Goal: Information Seeking & Learning: Find contact information

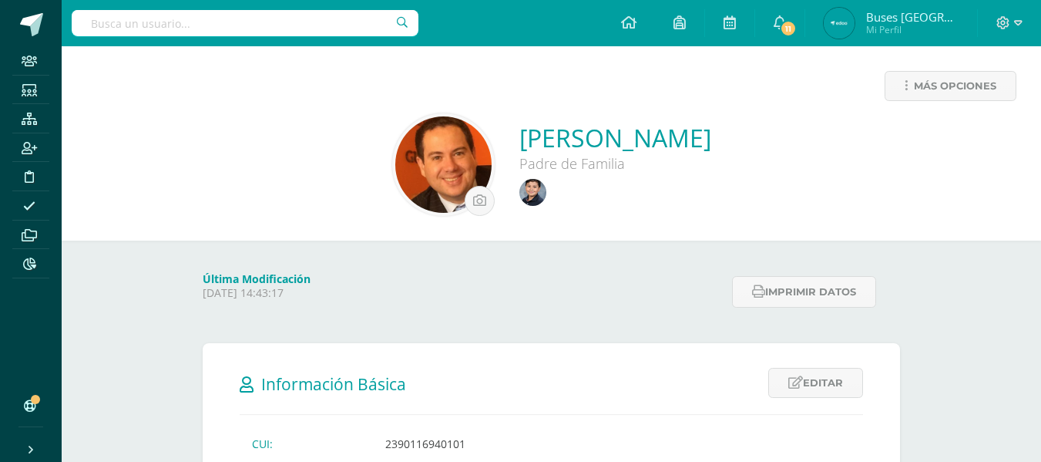
click at [227, 25] on input "text" at bounding box center [245, 23] width 347 height 26
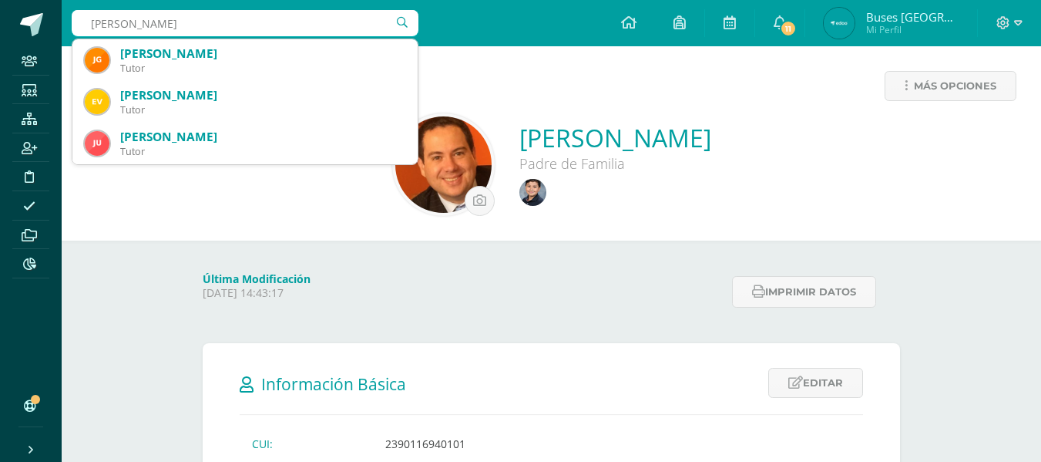
type input "julio cordon"
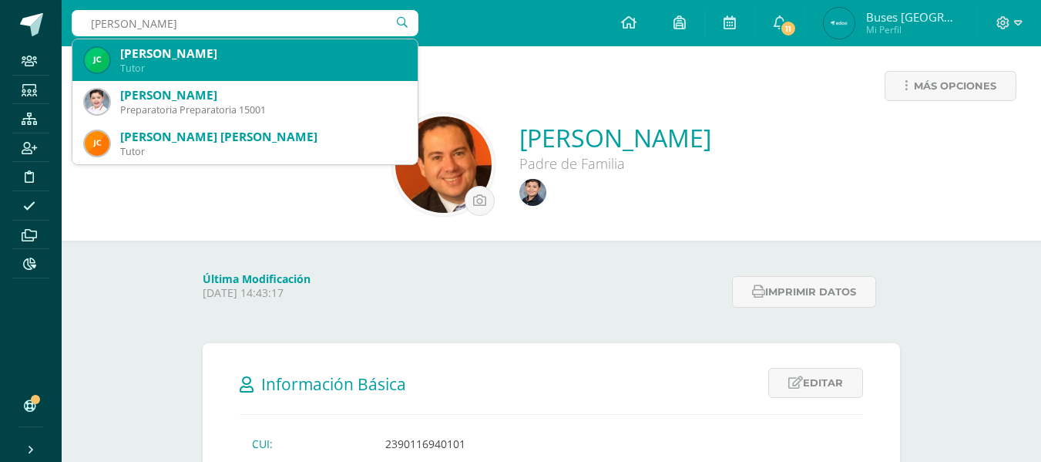
click at [233, 68] on div "Tutor" at bounding box center [262, 68] width 285 height 13
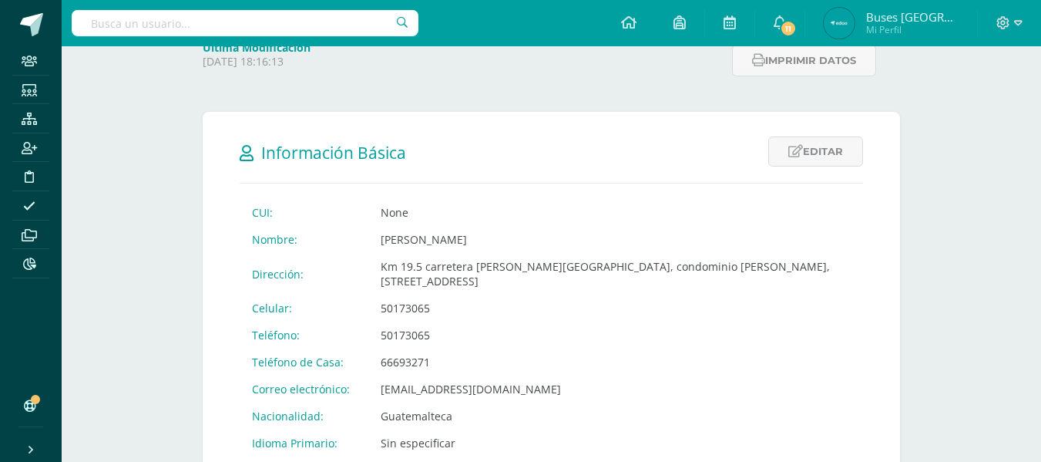
scroll to position [77, 0]
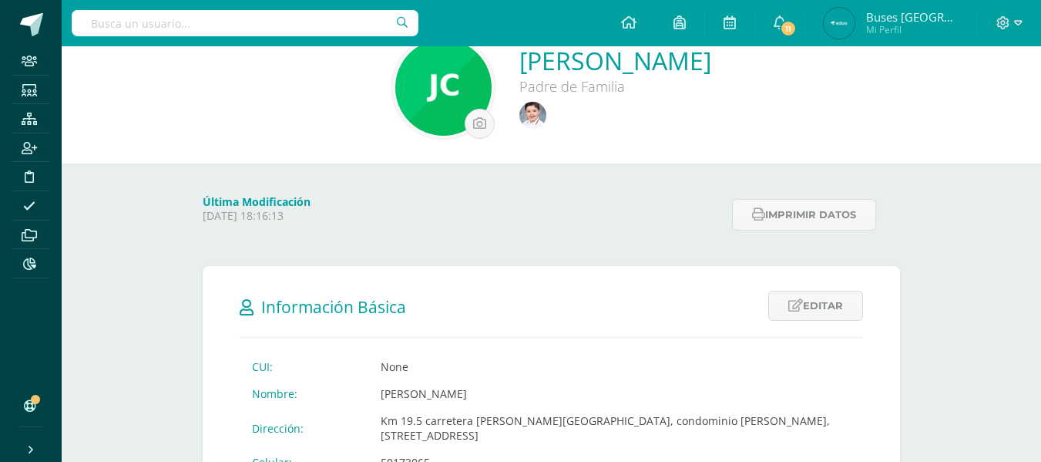
click at [520, 64] on link "[PERSON_NAME]" at bounding box center [616, 60] width 192 height 33
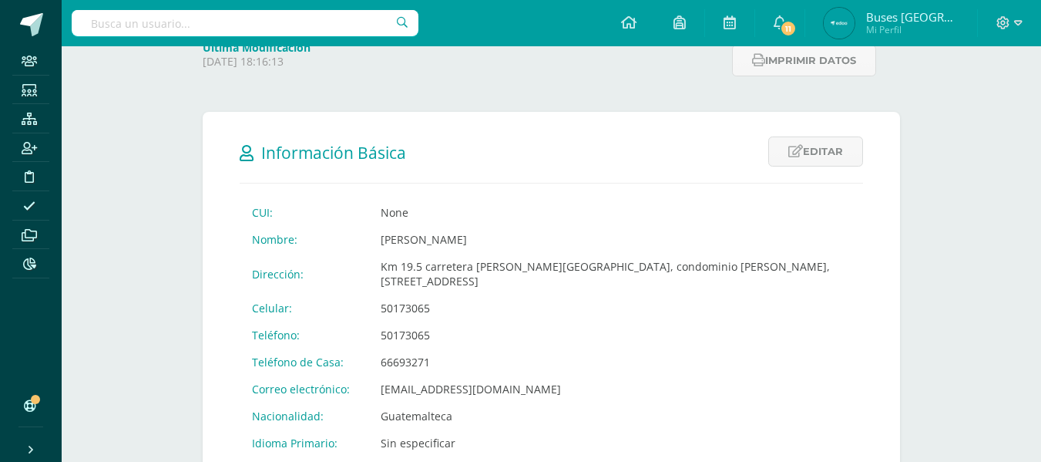
scroll to position [77, 0]
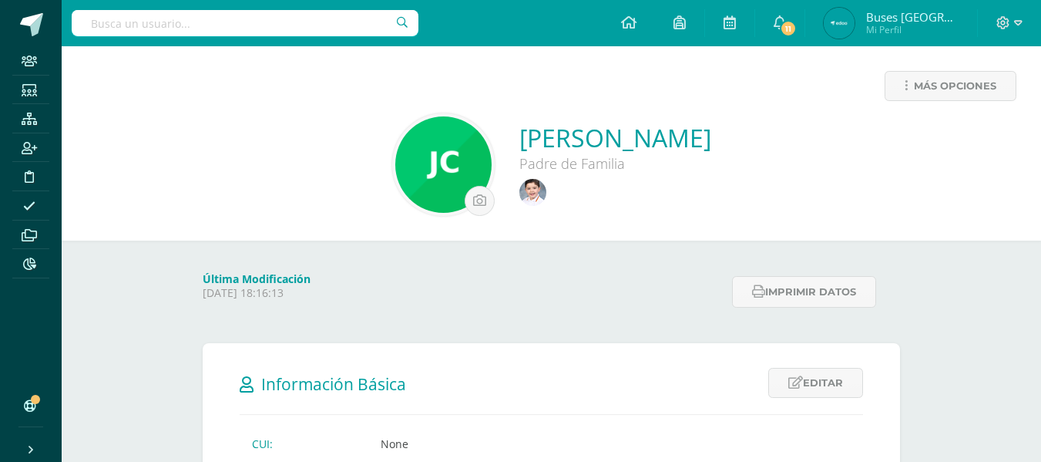
click at [520, 192] on img at bounding box center [533, 192] width 27 height 27
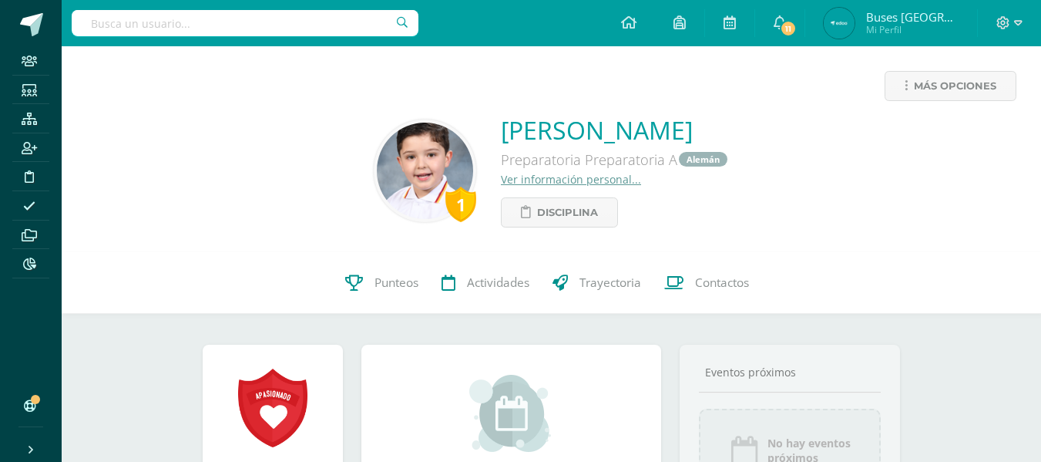
click at [522, 181] on link "Ver información personal..." at bounding box center [571, 179] width 140 height 15
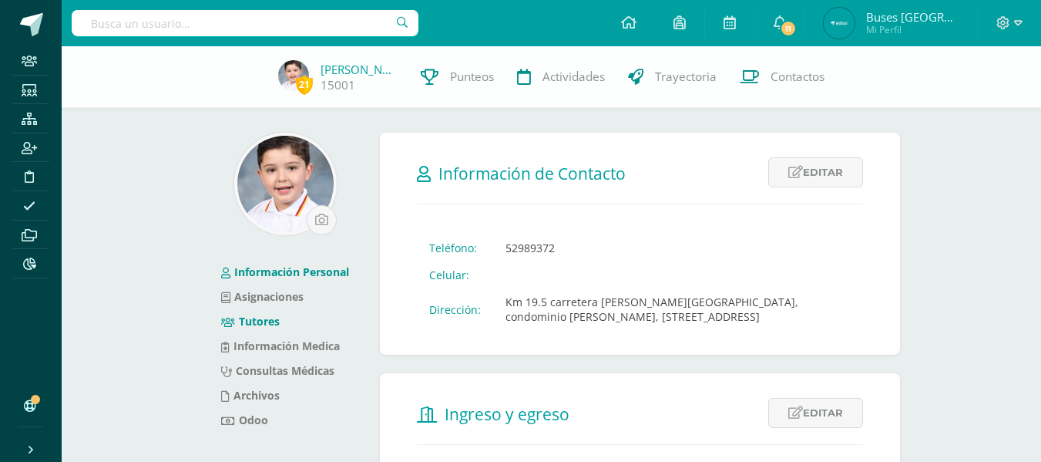
click at [262, 319] on link "Tutores" at bounding box center [250, 321] width 59 height 15
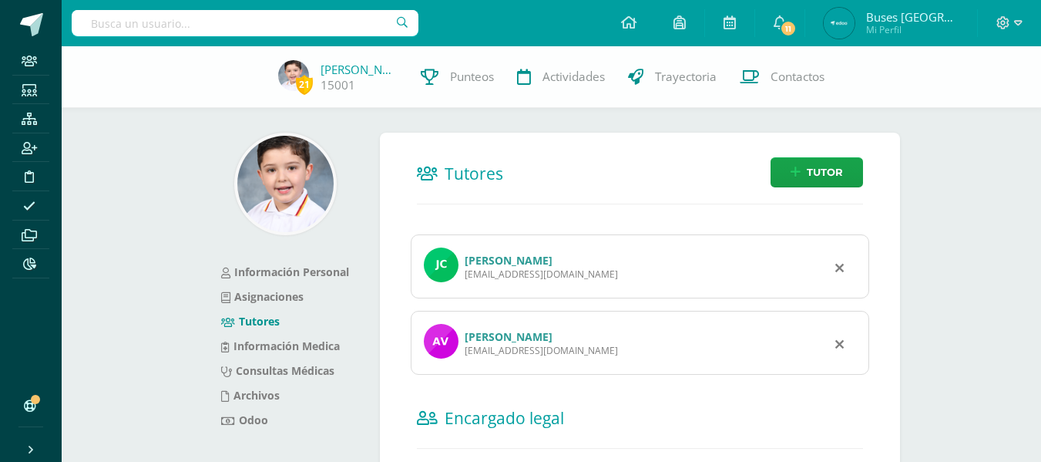
click at [526, 341] on link "[PERSON_NAME]" at bounding box center [509, 336] width 88 height 15
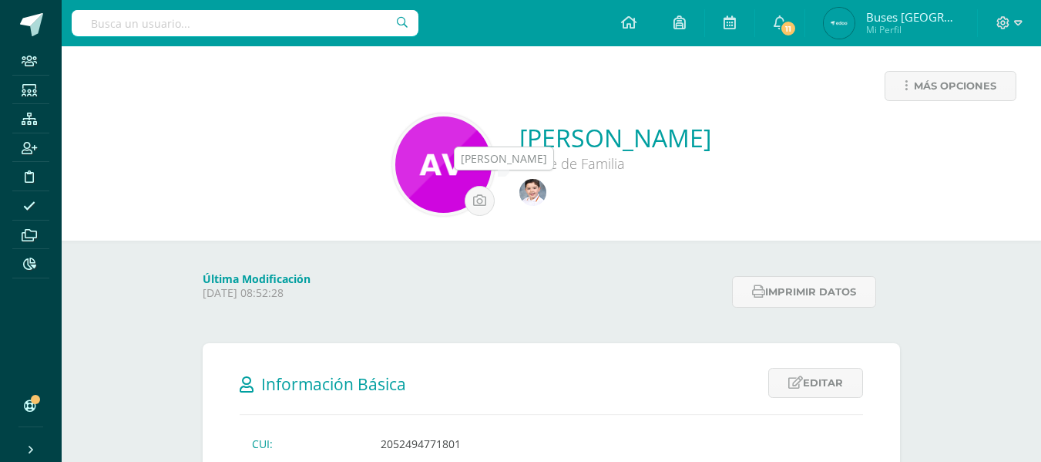
click at [536, 202] on img at bounding box center [533, 192] width 27 height 27
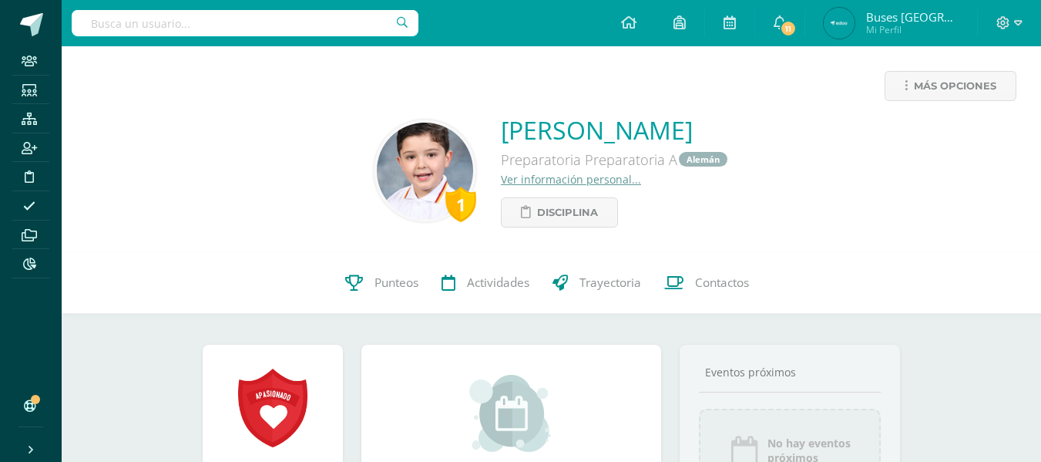
click at [501, 182] on link "Ver información personal..." at bounding box center [571, 179] width 140 height 15
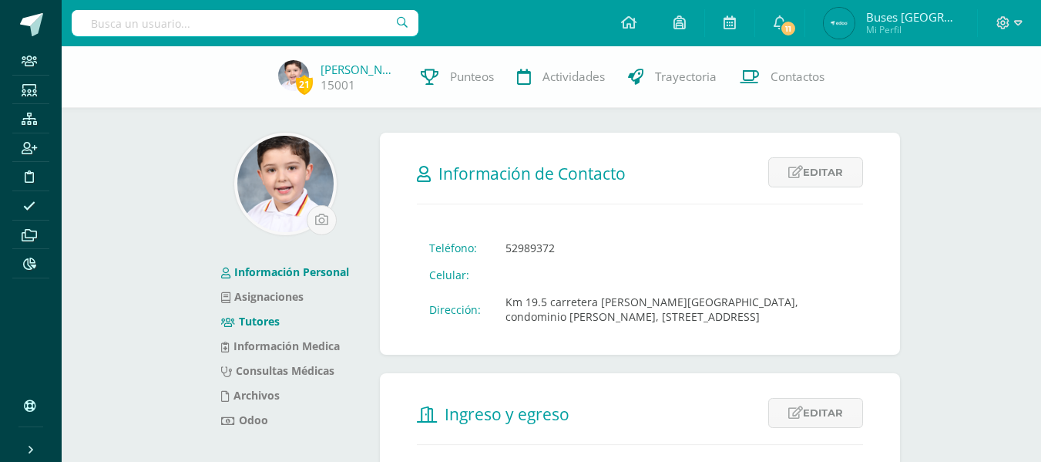
click at [272, 318] on link "Tutores" at bounding box center [250, 321] width 59 height 15
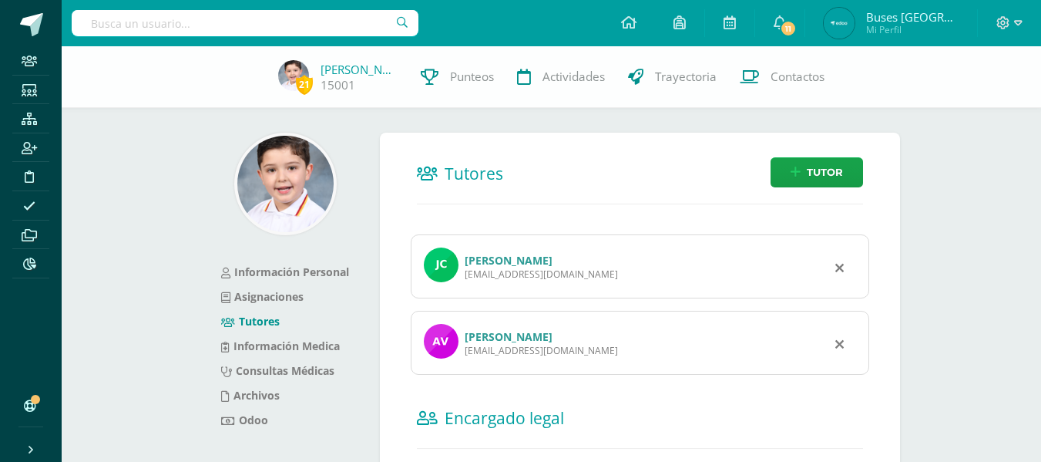
click at [533, 258] on link "Julio Roberto Cordon Pineda" at bounding box center [509, 260] width 88 height 15
